Goal: Task Accomplishment & Management: Manage account settings

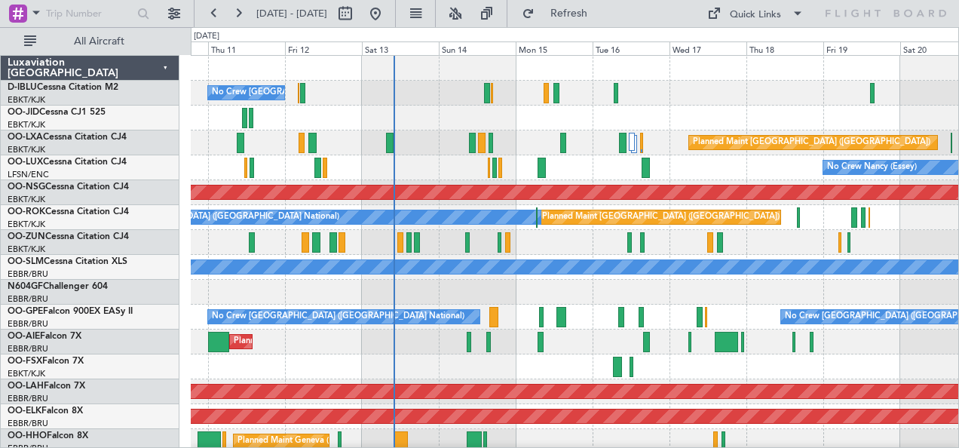
click at [543, 285] on div at bounding box center [575, 292] width 768 height 25
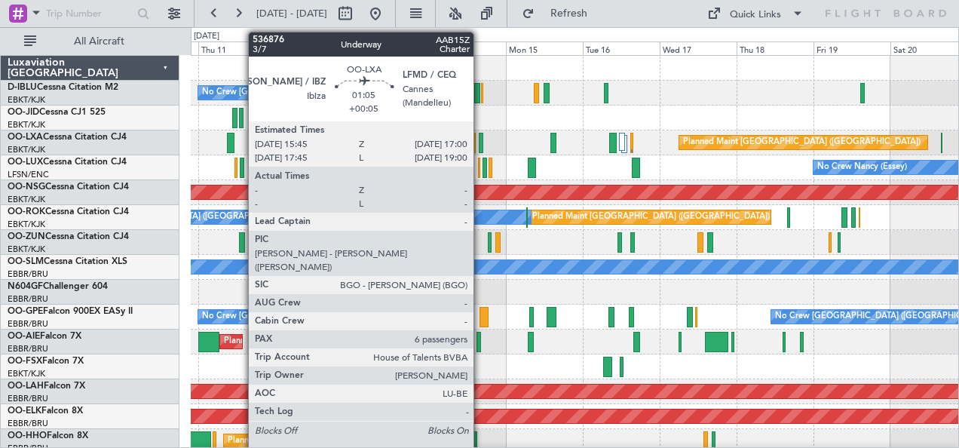
click at [481, 137] on div at bounding box center [481, 143] width 5 height 20
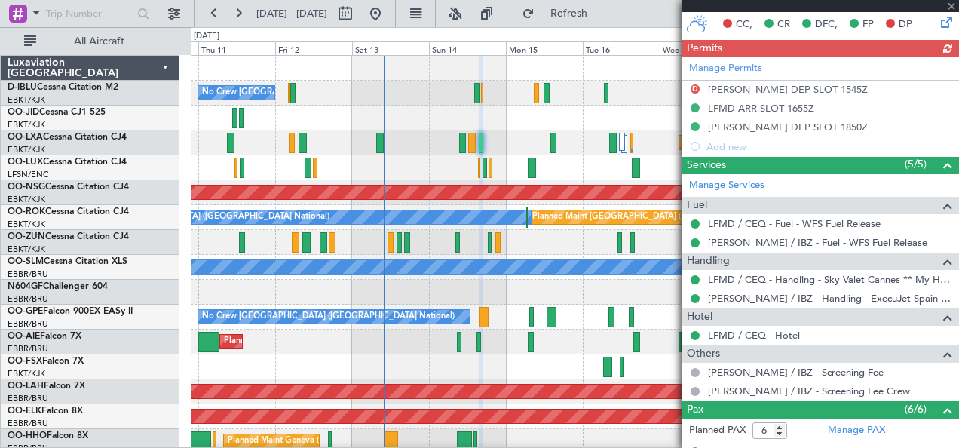
scroll to position [396, 0]
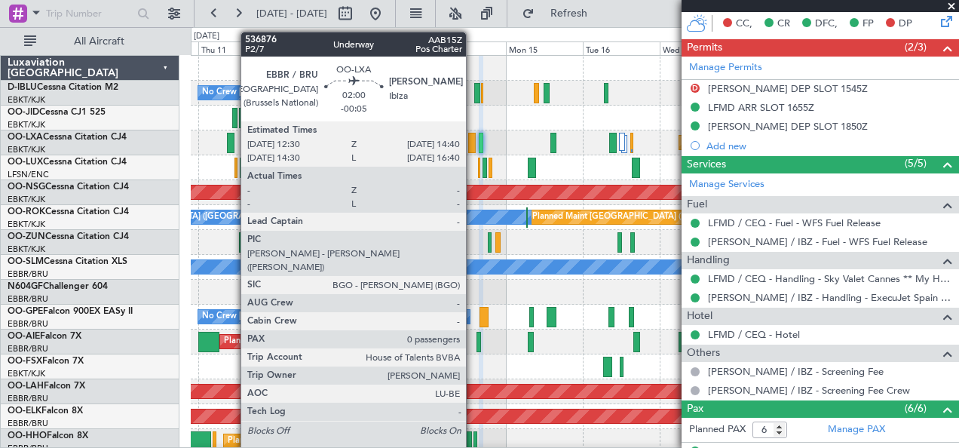
click at [473, 145] on div at bounding box center [472, 143] width 8 height 20
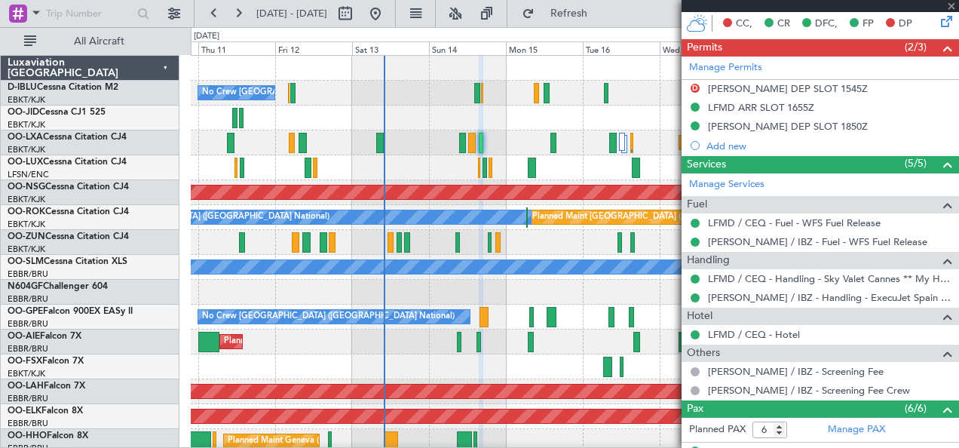
type input "-00:05"
type input "0"
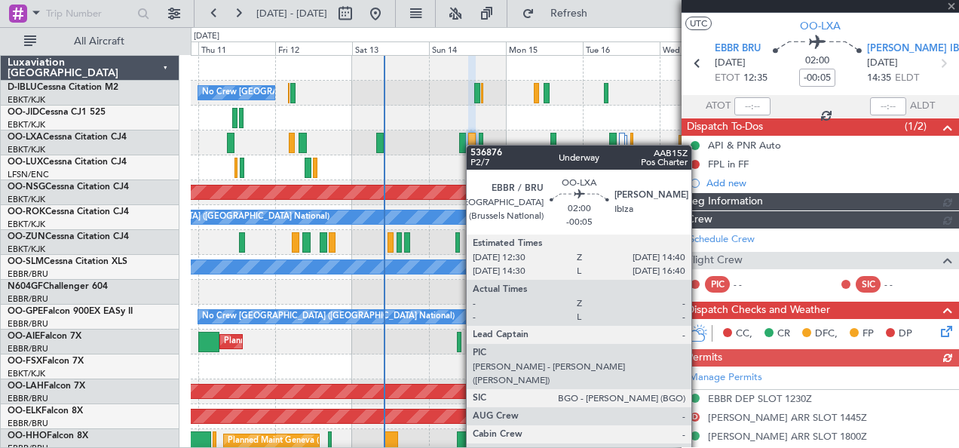
scroll to position [292, 0]
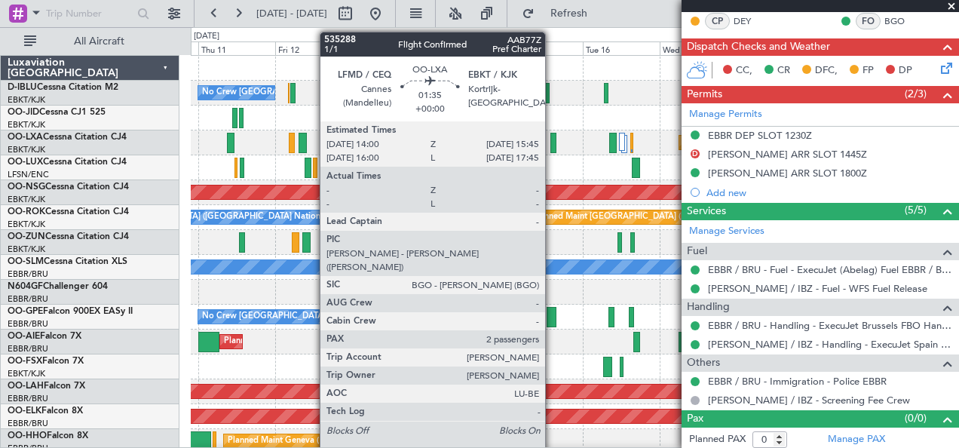
click at [553, 146] on div at bounding box center [553, 143] width 6 height 20
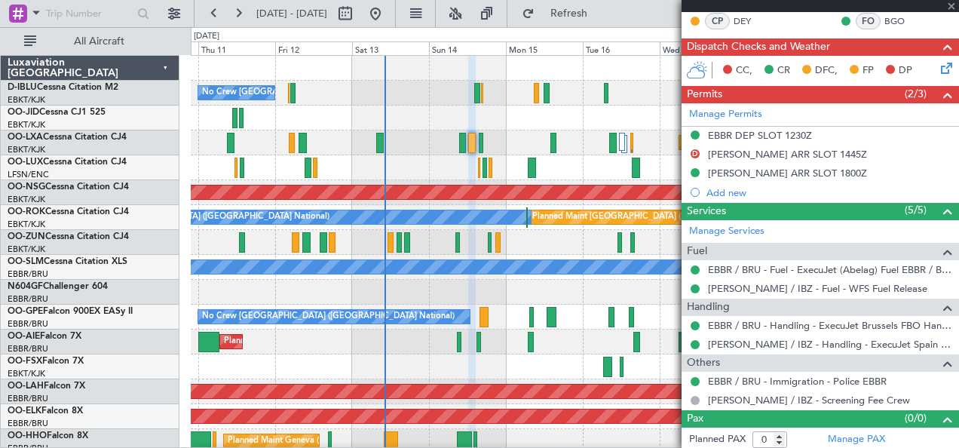
type input "2"
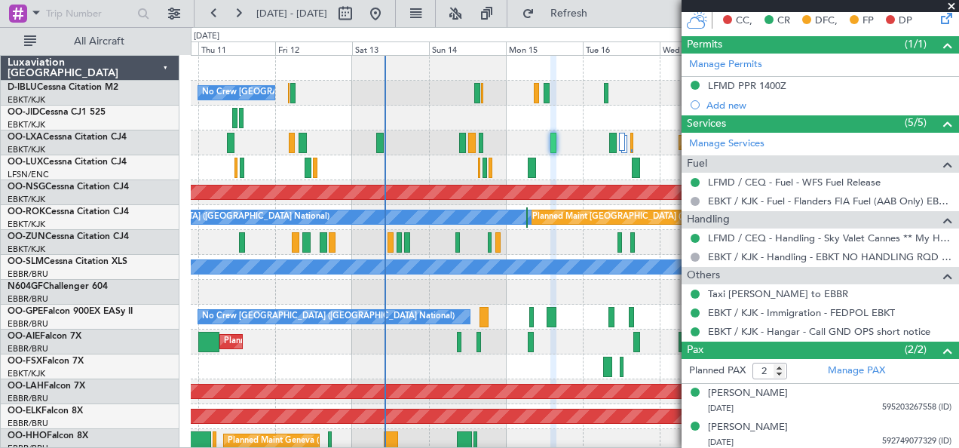
scroll to position [0, 0]
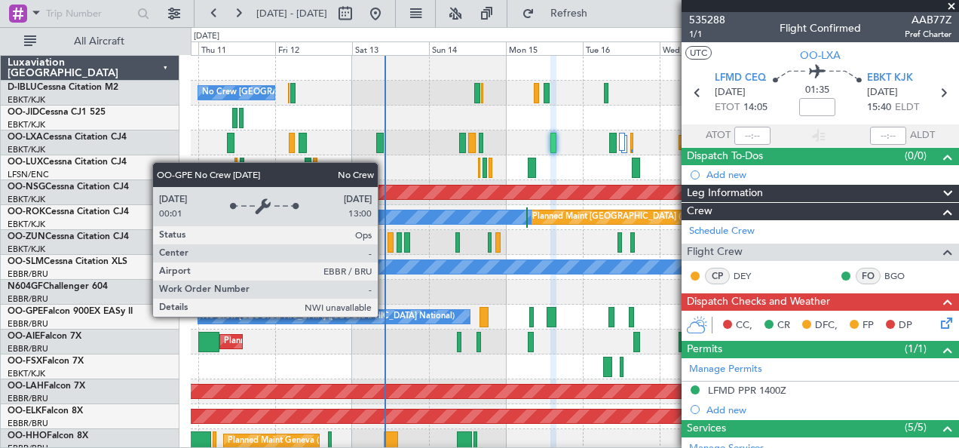
drag, startPoint x: 567, startPoint y: 321, endPoint x: 383, endPoint y: 314, distance: 184.1
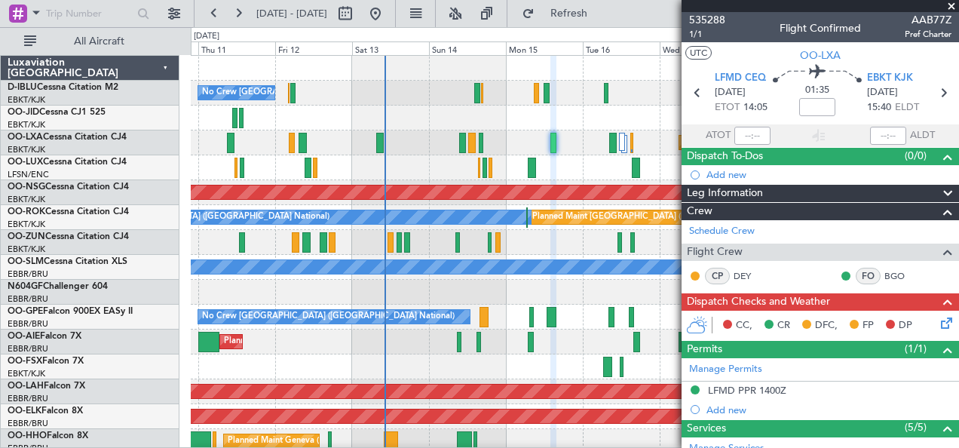
click at [502, 365] on div "Planned Maint Kortrijk-[GEOGRAPHIC_DATA]" at bounding box center [575, 366] width 768 height 25
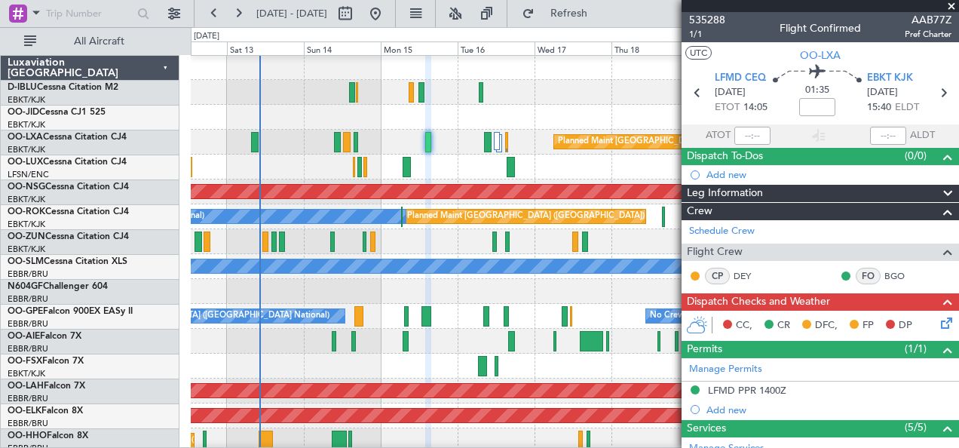
scroll to position [1, 0]
click at [378, 365] on div "Planned Maint Kortrijk-[GEOGRAPHIC_DATA]" at bounding box center [575, 366] width 768 height 25
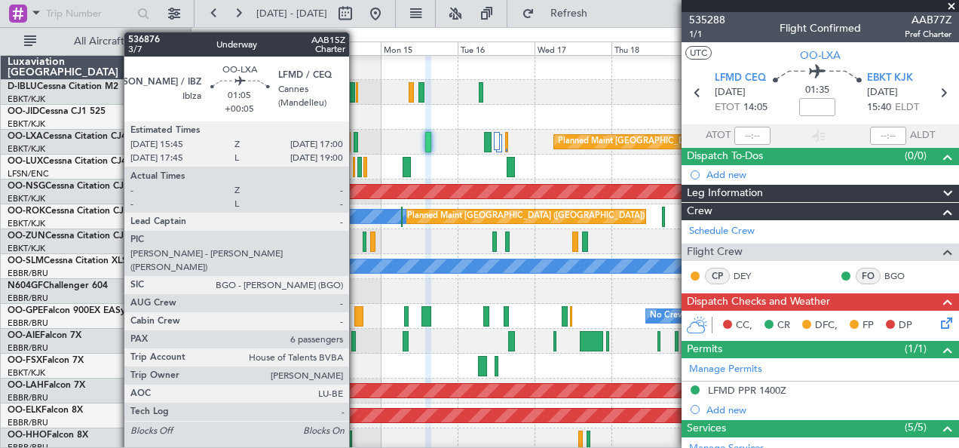
click at [357, 144] on div at bounding box center [356, 142] width 5 height 20
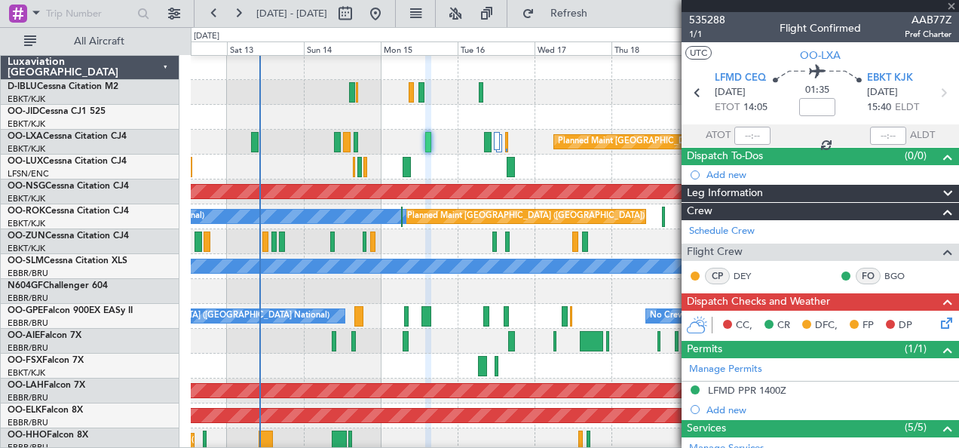
type input "+00:05"
type input "6"
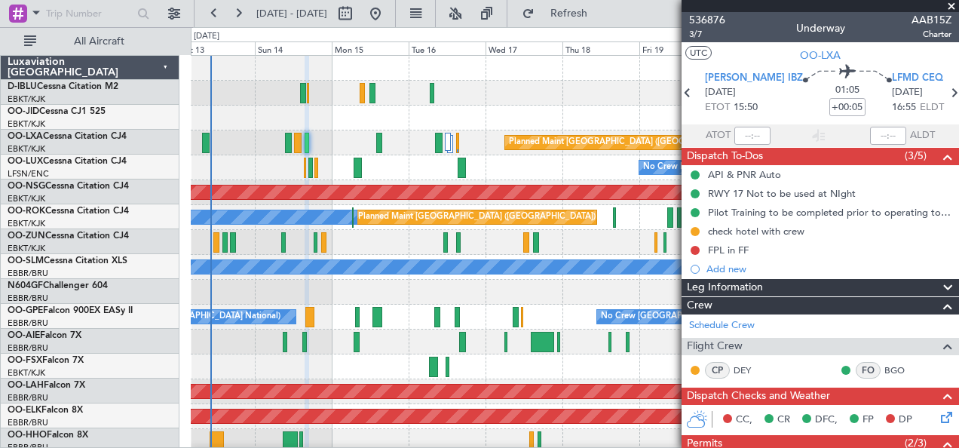
click at [250, 149] on div "Planned Maint [GEOGRAPHIC_DATA] ([GEOGRAPHIC_DATA]) Planned Maint [GEOGRAPHIC_D…" at bounding box center [575, 142] width 768 height 25
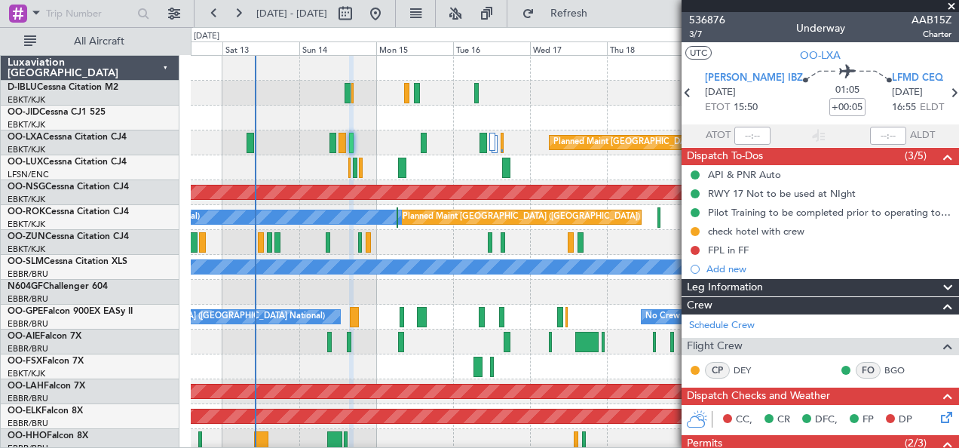
click at [448, 292] on div at bounding box center [575, 292] width 768 height 25
